Goal: Navigation & Orientation: Find specific page/section

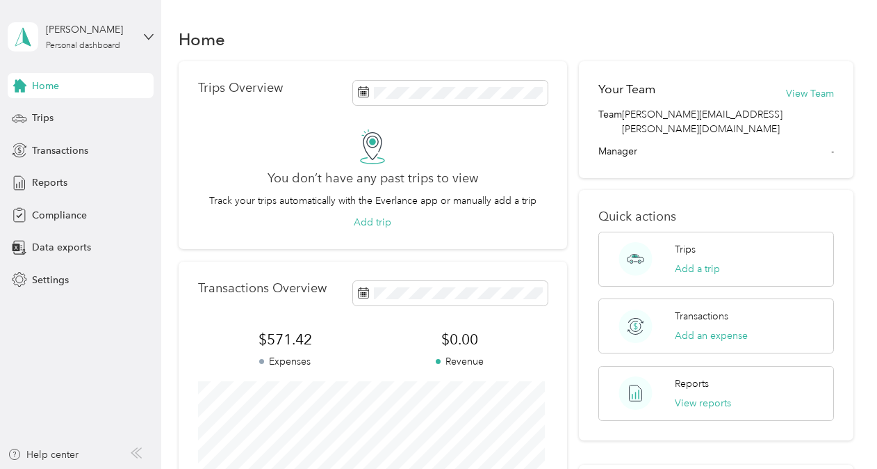
click at [131, 452] on icon at bounding box center [136, 452] width 11 height 11
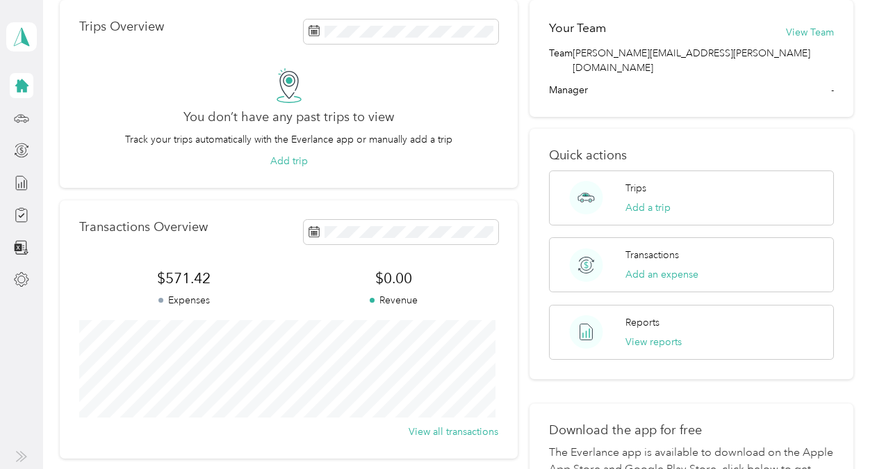
scroll to position [63, 0]
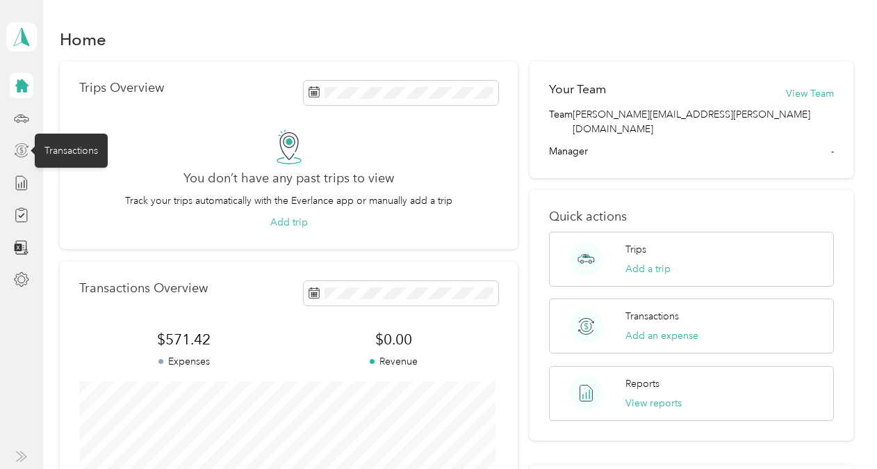
click at [24, 149] on icon at bounding box center [21, 150] width 15 height 15
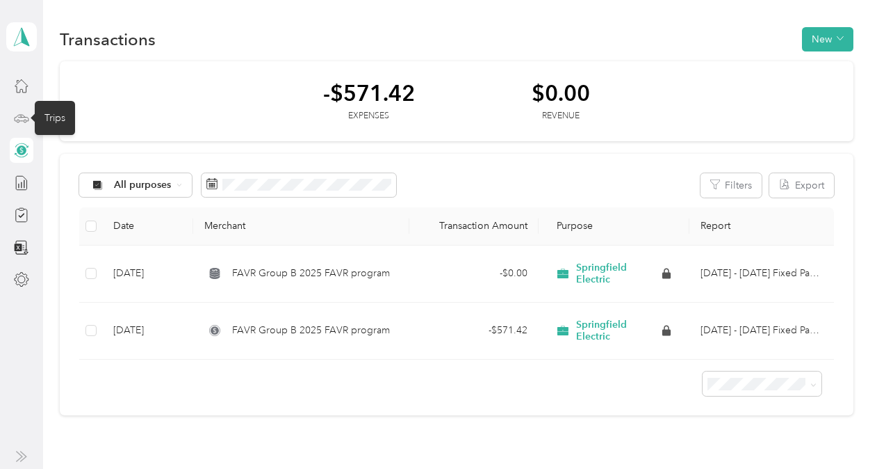
click at [26, 117] on icon at bounding box center [22, 117] width 14 height 6
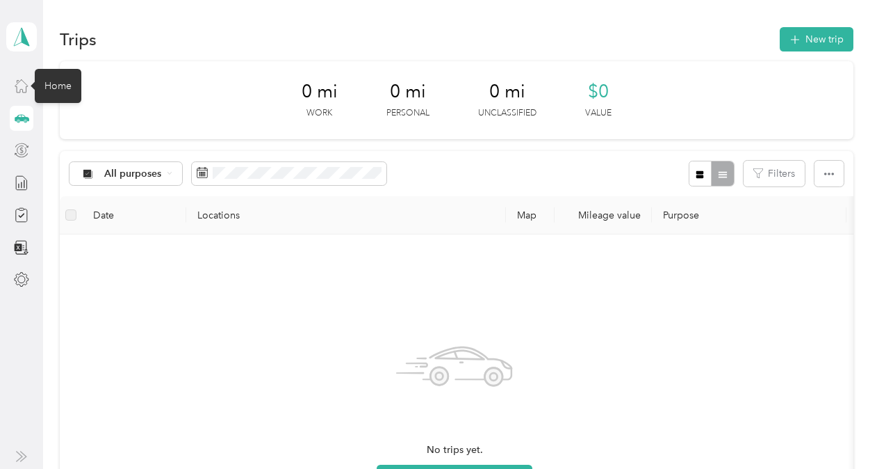
click at [27, 90] on icon at bounding box center [21, 85] width 15 height 15
